Goal: Browse casually

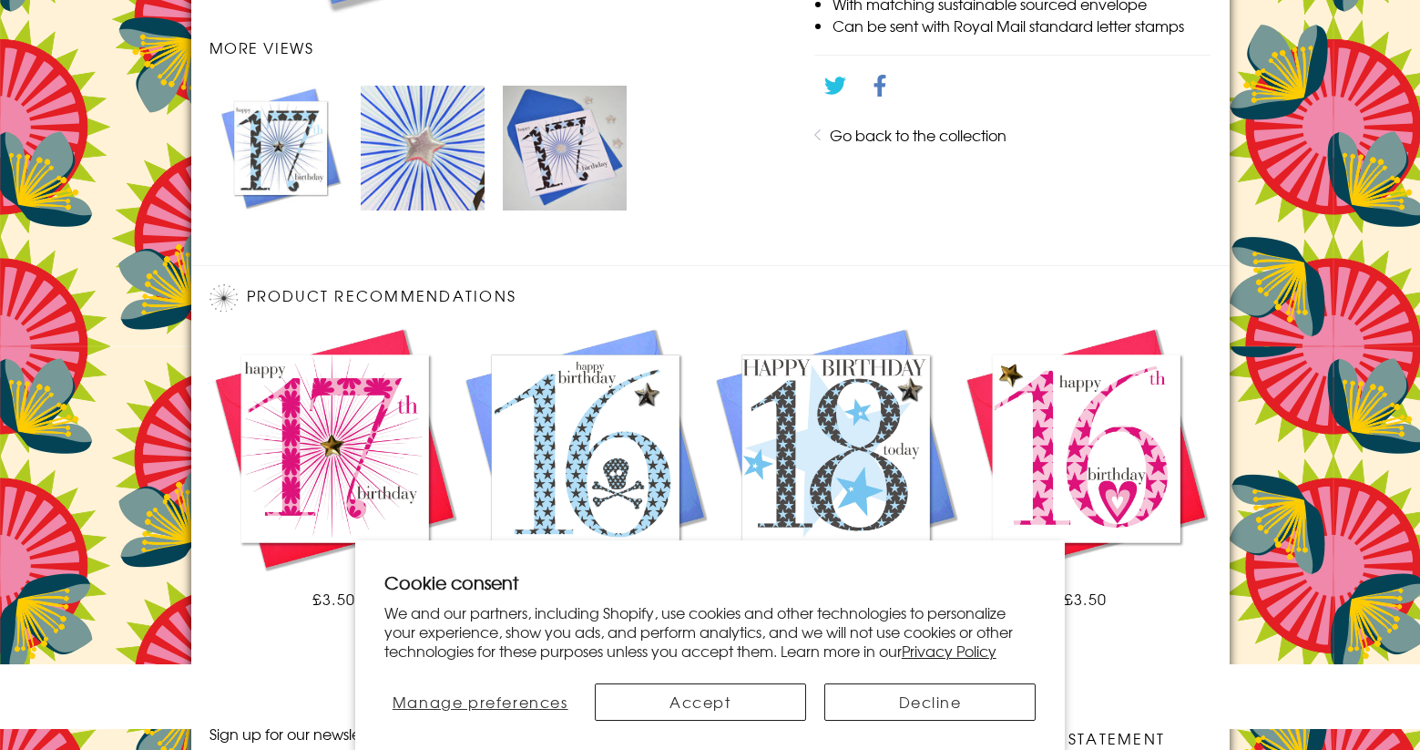
scroll to position [1130, 0]
